Goal: Check status: Check status

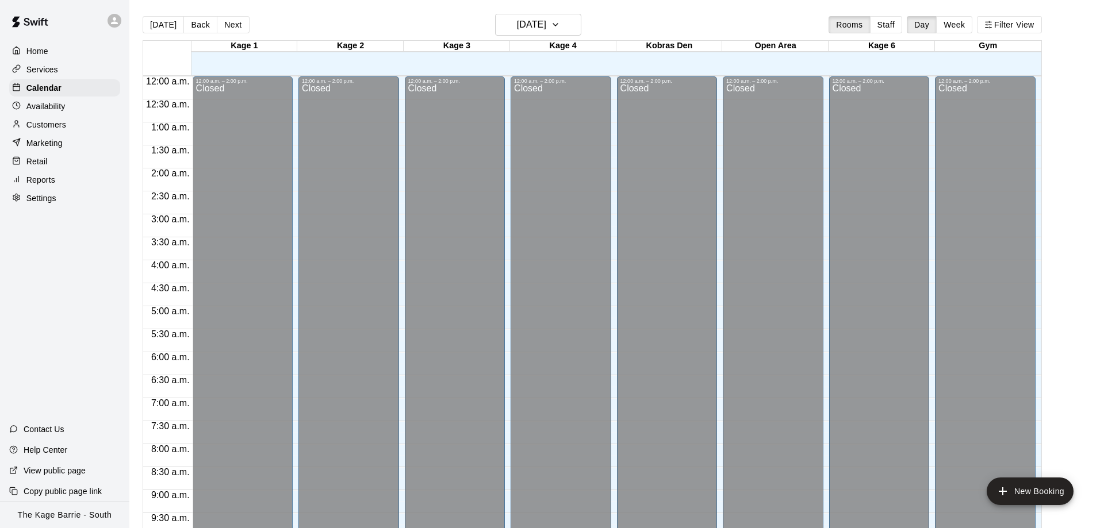
click at [161, 32] on button "[DATE]" at bounding box center [163, 24] width 41 height 17
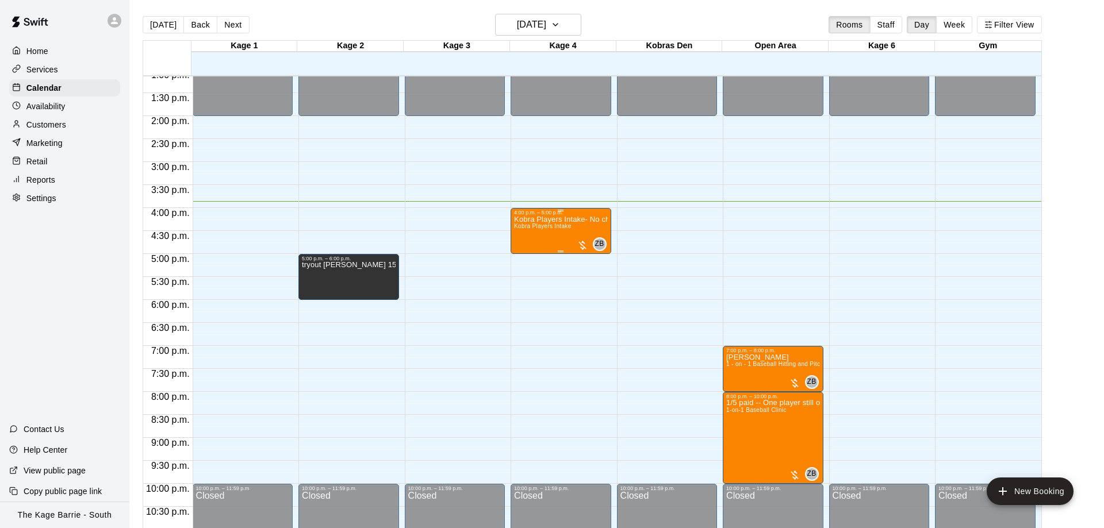
click at [550, 245] on div "Kobra Players Intake- No charge Kobra Players Intake" at bounding box center [561, 480] width 94 height 528
click at [523, 257] on img "edit" at bounding box center [524, 256] width 13 height 13
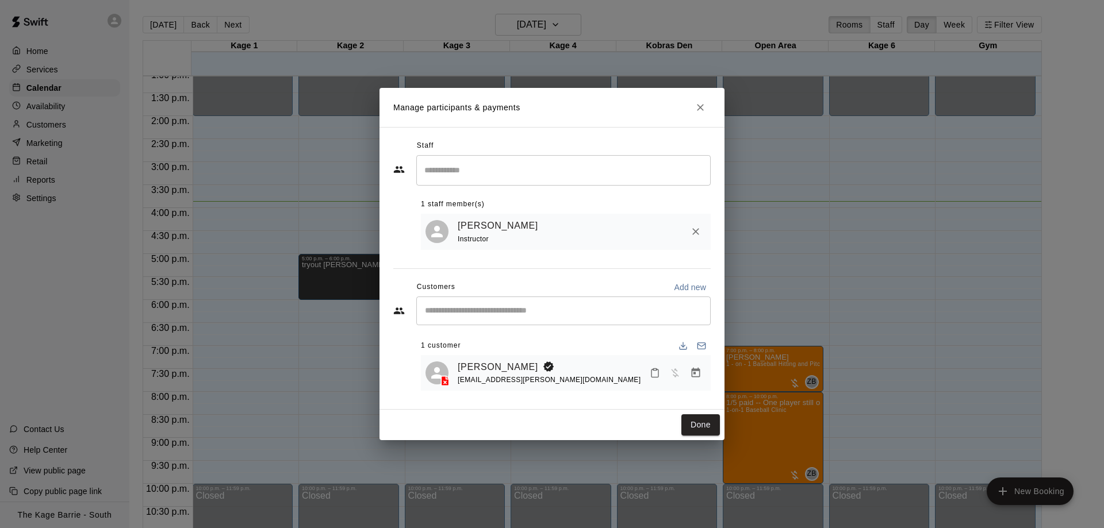
click at [709, 114] on h2 "Manage participants & payments" at bounding box center [551, 107] width 345 height 39
click at [695, 101] on button "Close" at bounding box center [700, 107] width 21 height 21
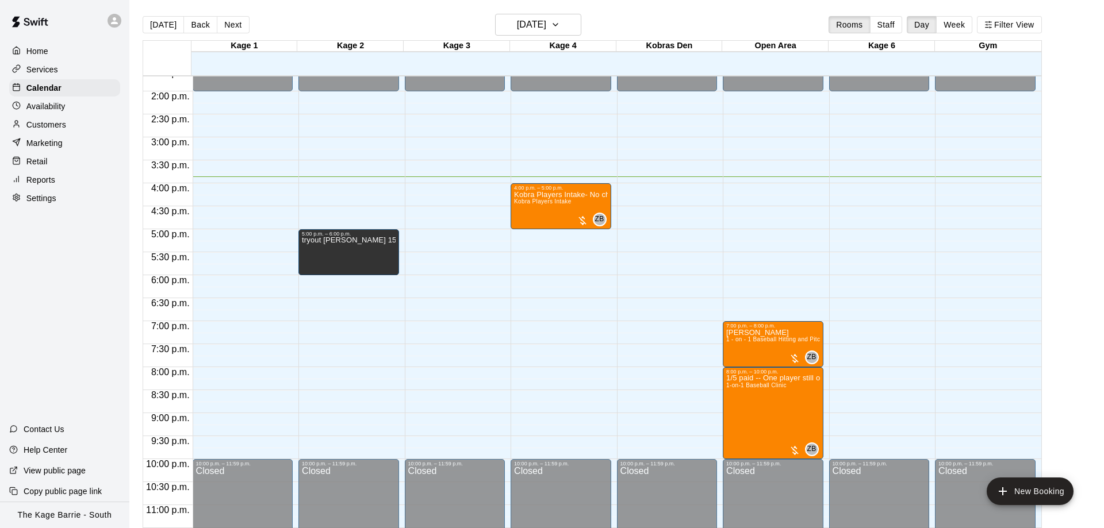
scroll to position [640, 0]
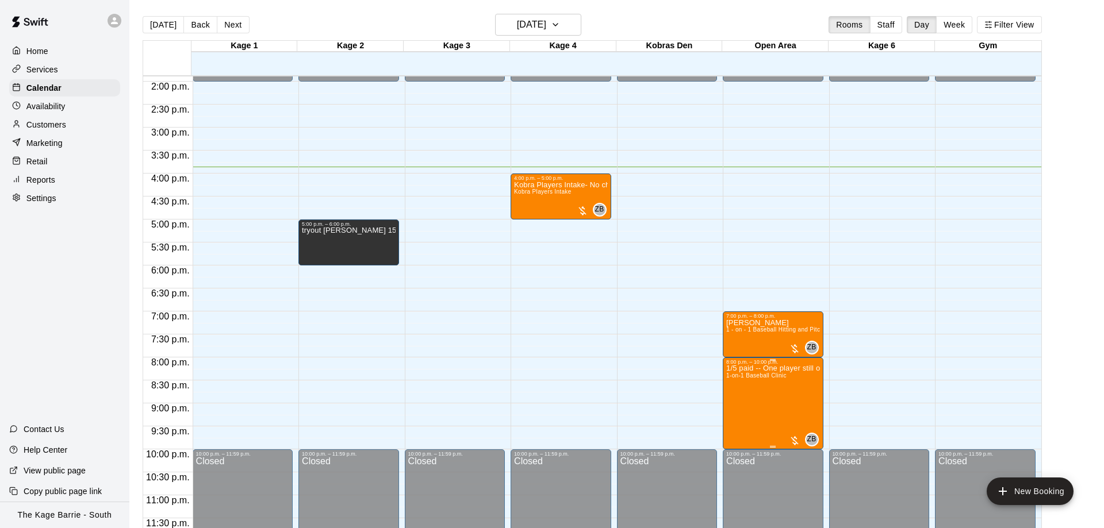
click at [736, 398] on img "edit" at bounding box center [737, 404] width 13 height 13
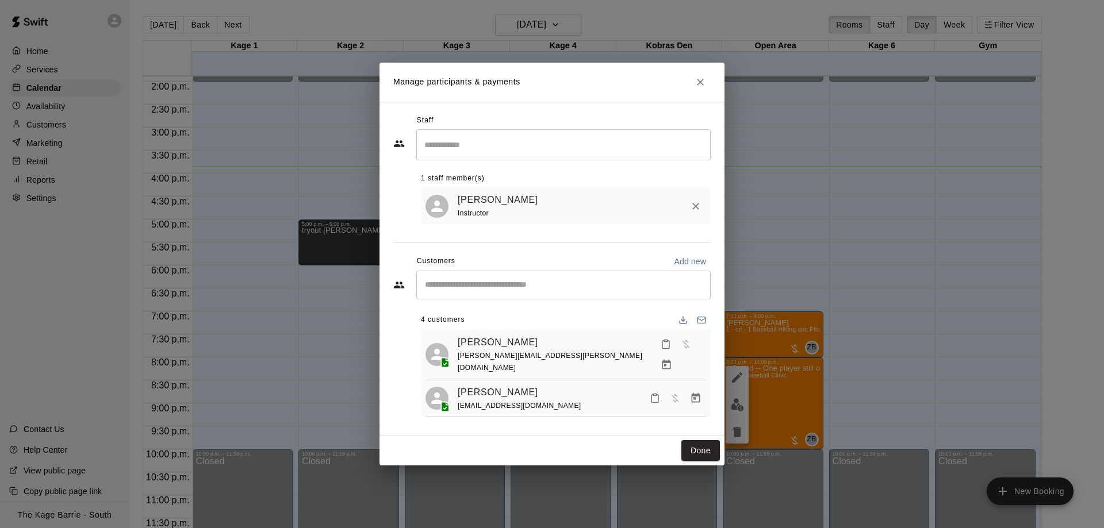
scroll to position [68, 0]
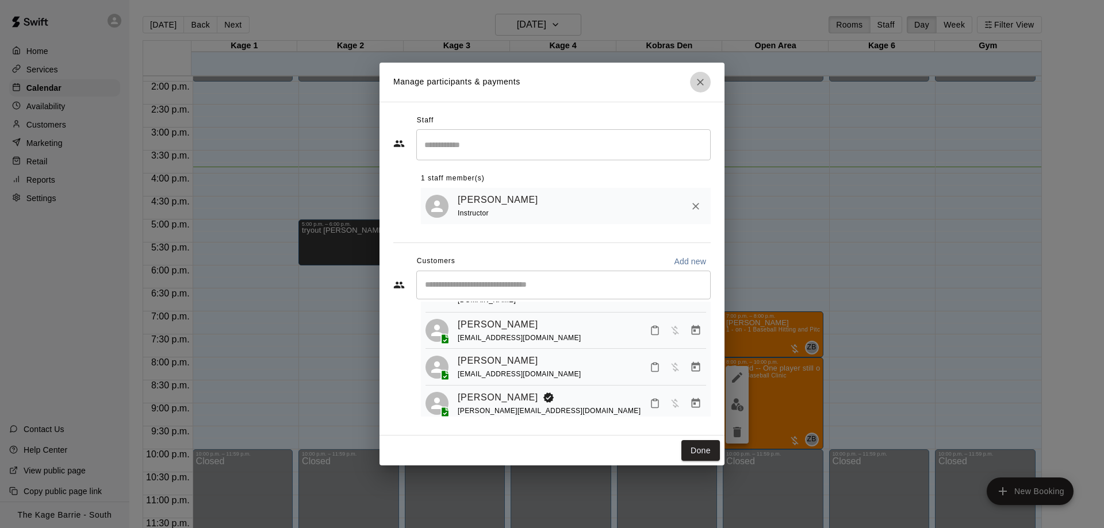
click at [705, 75] on button "Close" at bounding box center [700, 82] width 21 height 21
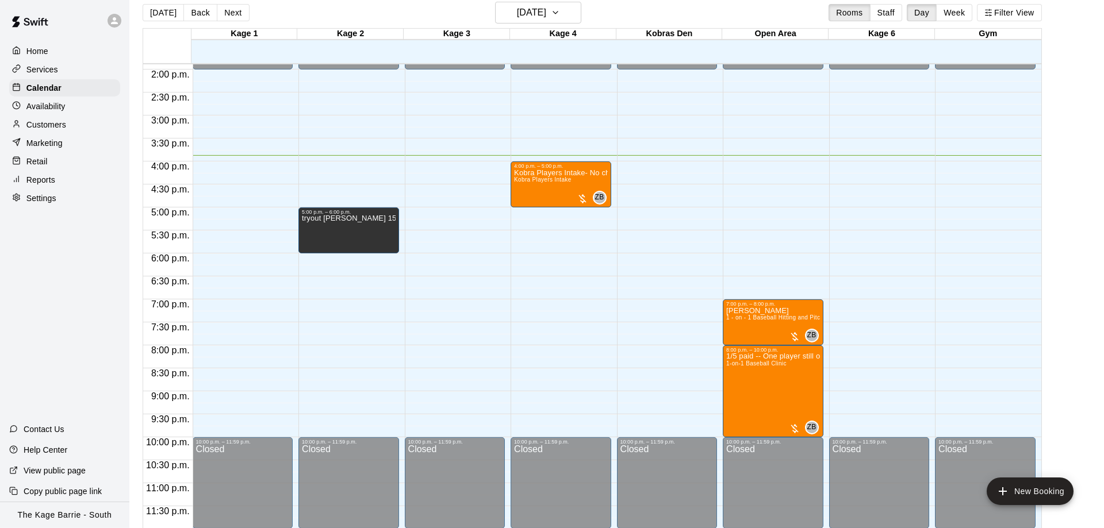
scroll to position [18, 0]
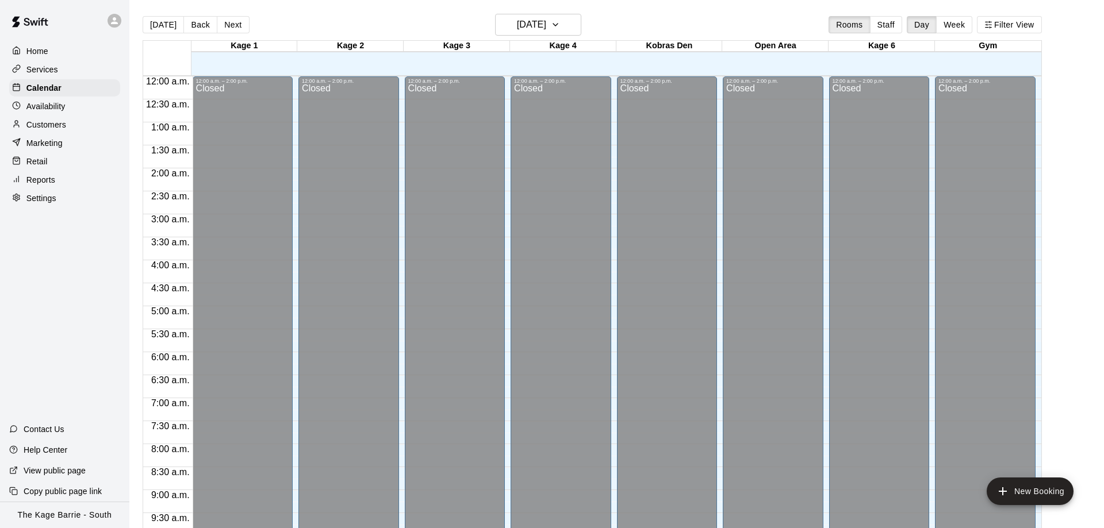
scroll to position [604, 0]
